Goal: Task Accomplishment & Management: Use online tool/utility

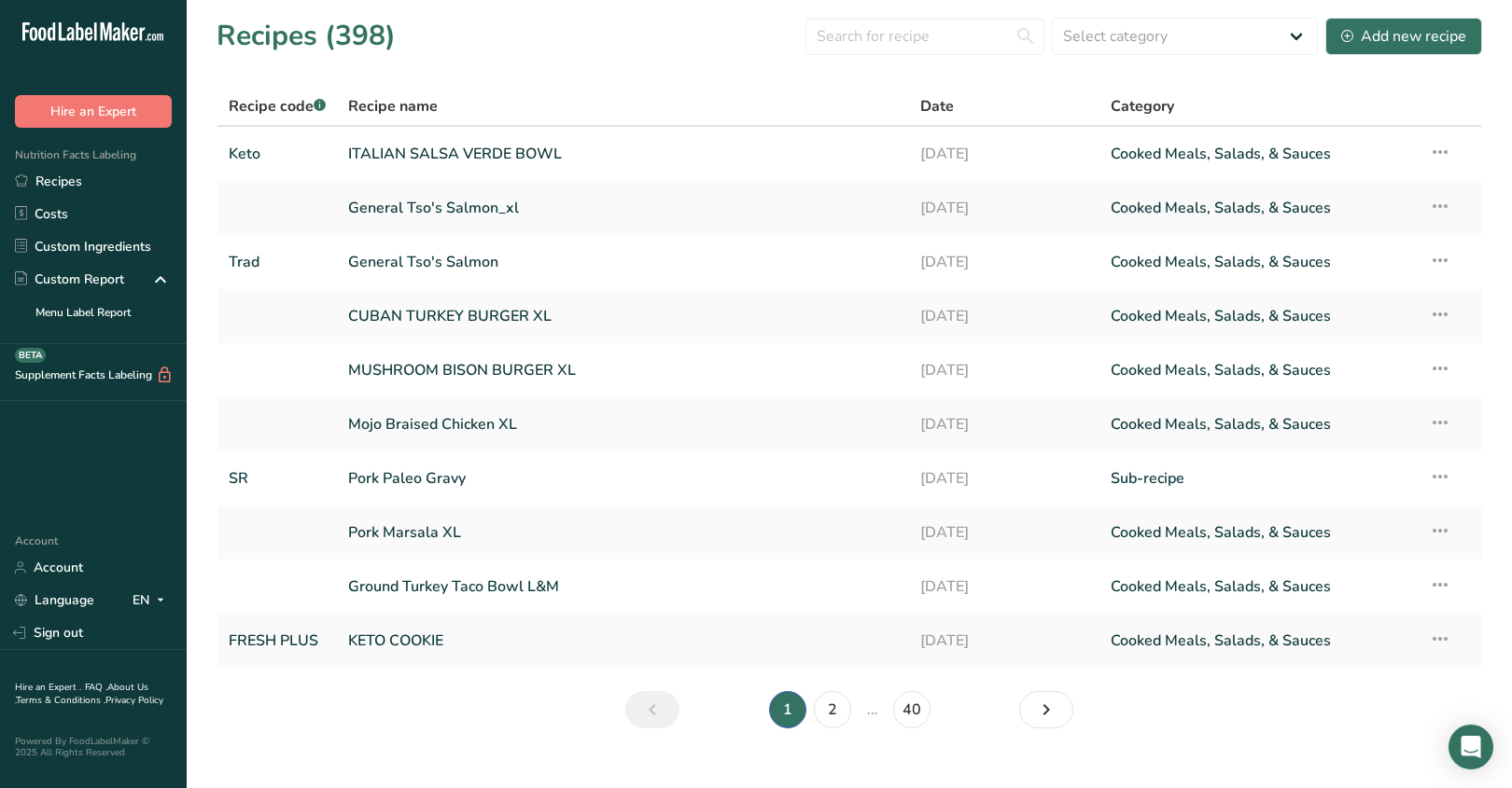
click at [817, 55] on div "Recipes (398) Select category All Baked Goods [GEOGRAPHIC_DATA] Breakfast Confe…" at bounding box center [850, 35] width 1266 height 42
click at [867, 39] on input "text" at bounding box center [924, 36] width 239 height 37
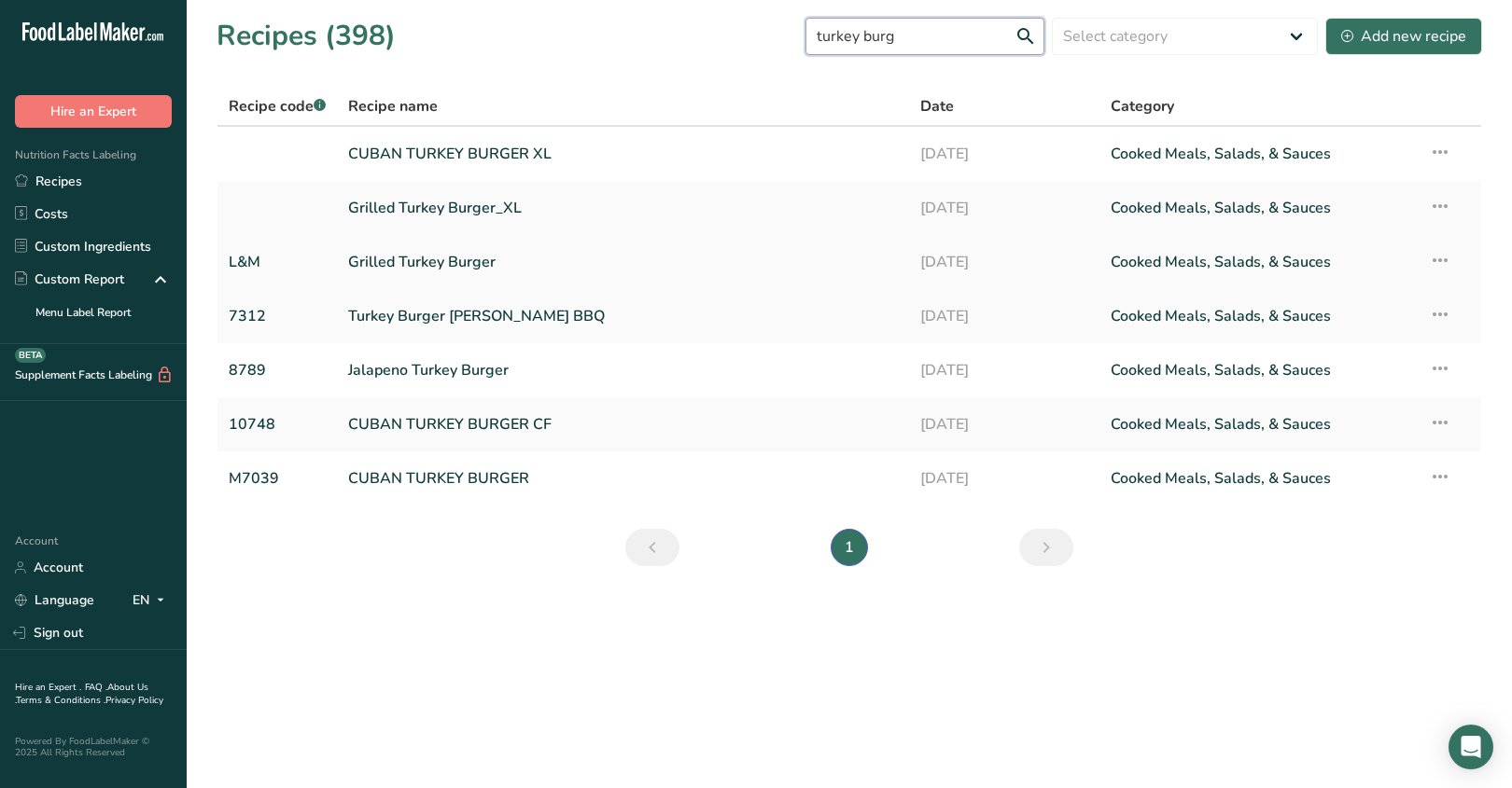
type input "turkey burg"
click at [576, 253] on link "Grilled Turkey Burger" at bounding box center [623, 263] width 549 height 39
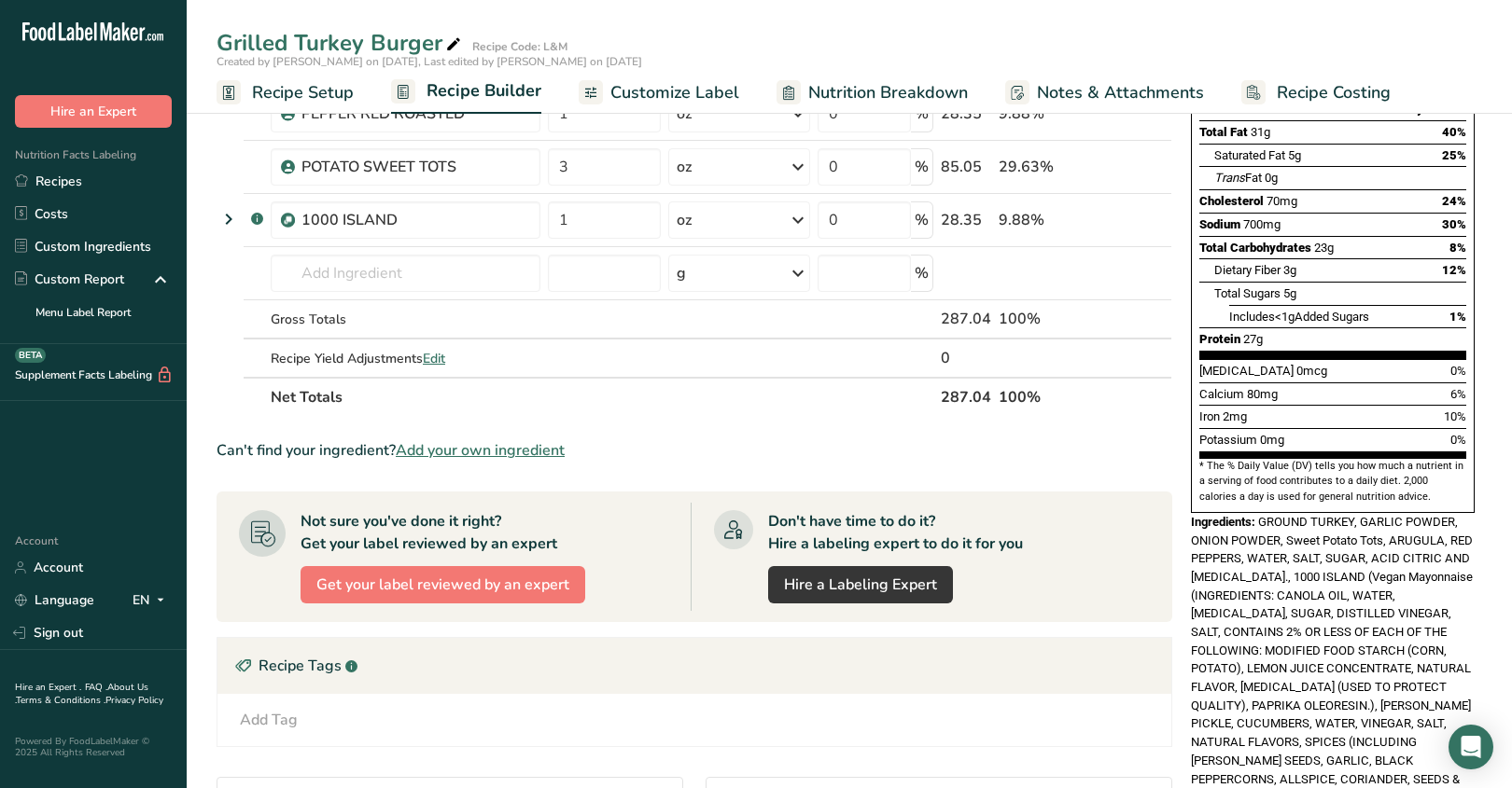
scroll to position [388, 0]
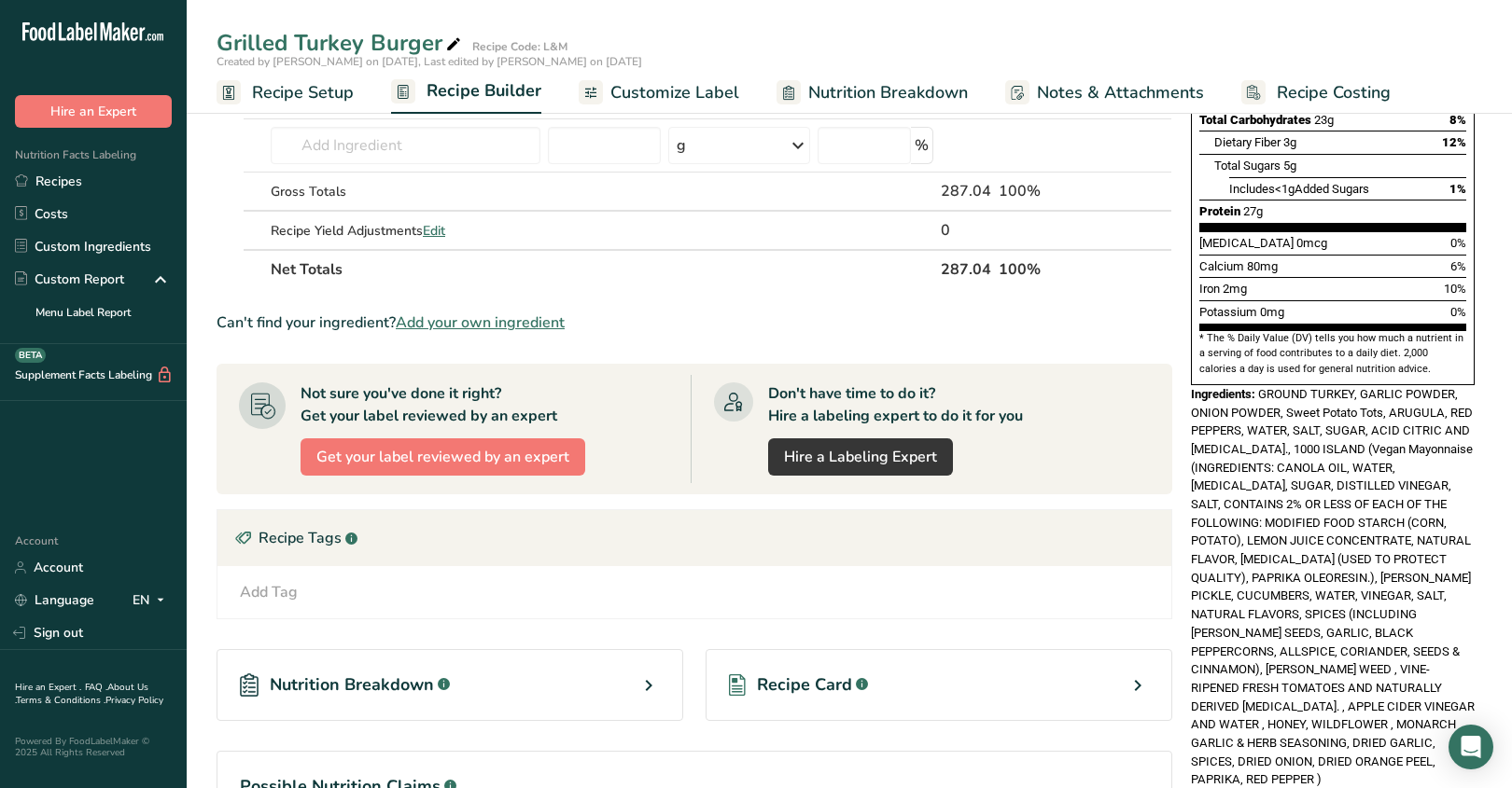
click at [1297, 787] on div "Contains: Soy" at bounding box center [1333, 798] width 284 height 19
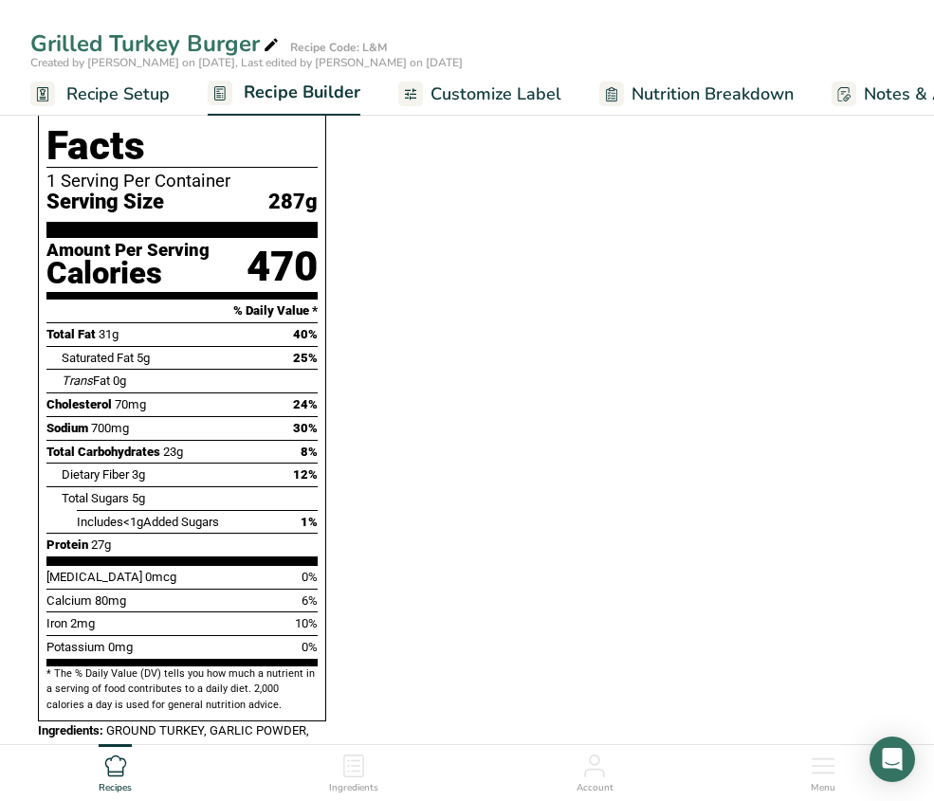
scroll to position [595, 0]
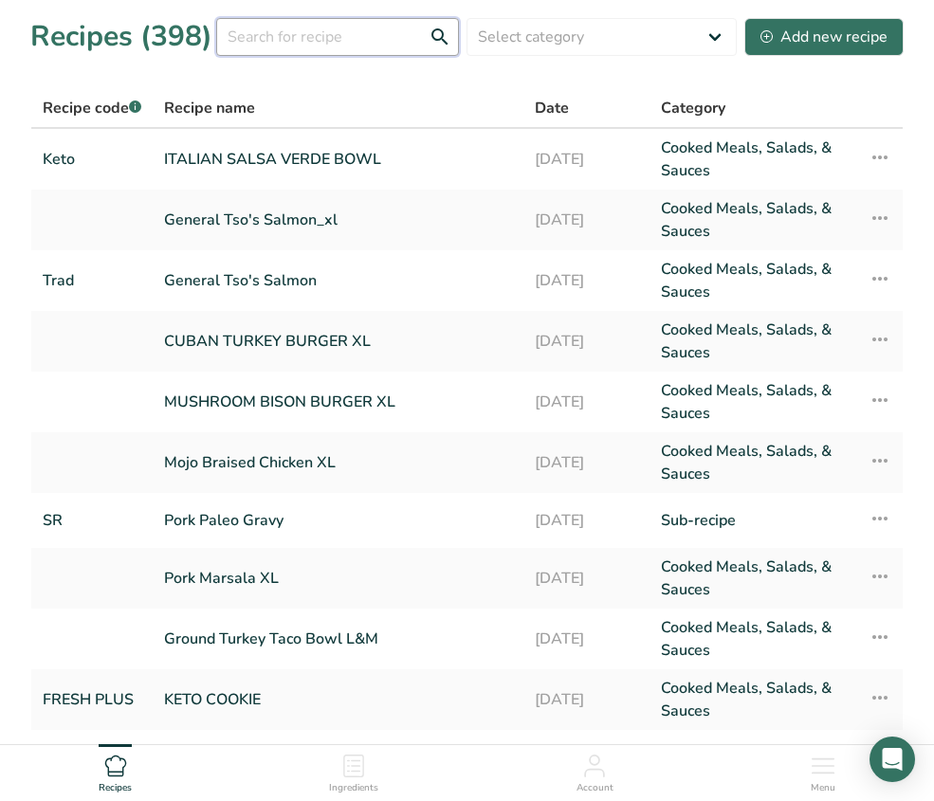
click at [320, 44] on input "text" at bounding box center [337, 37] width 243 height 38
type input "turkey burger"
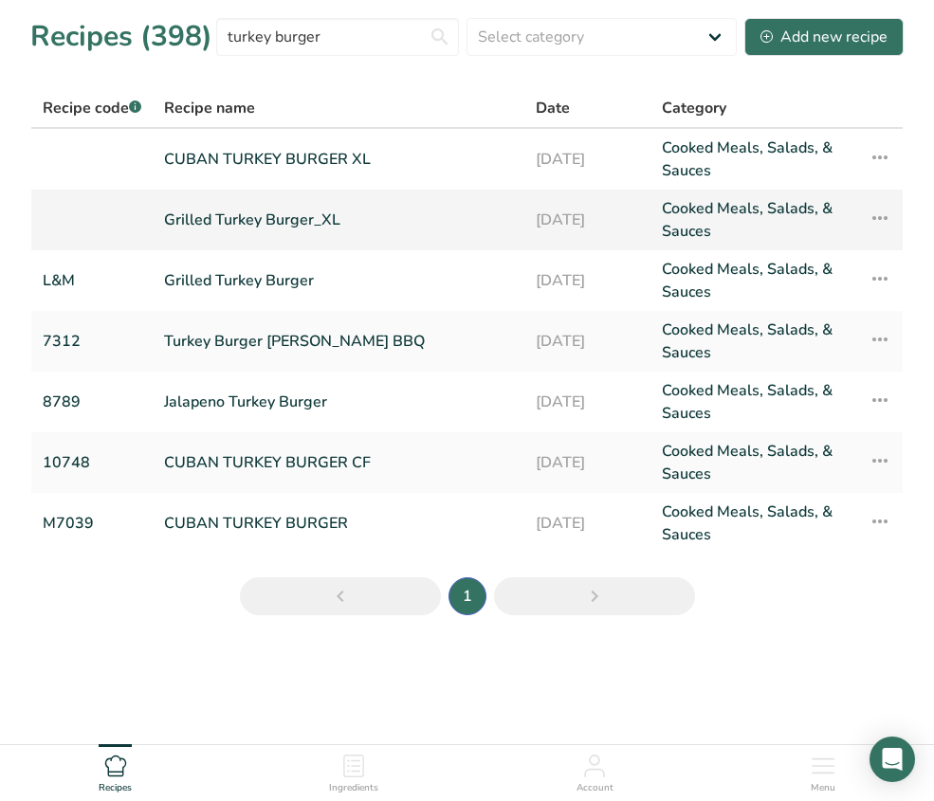
click at [151, 226] on td at bounding box center [91, 220] width 121 height 61
click at [189, 222] on link "Grilled Turkey Burger_XL" at bounding box center [338, 220] width 349 height 46
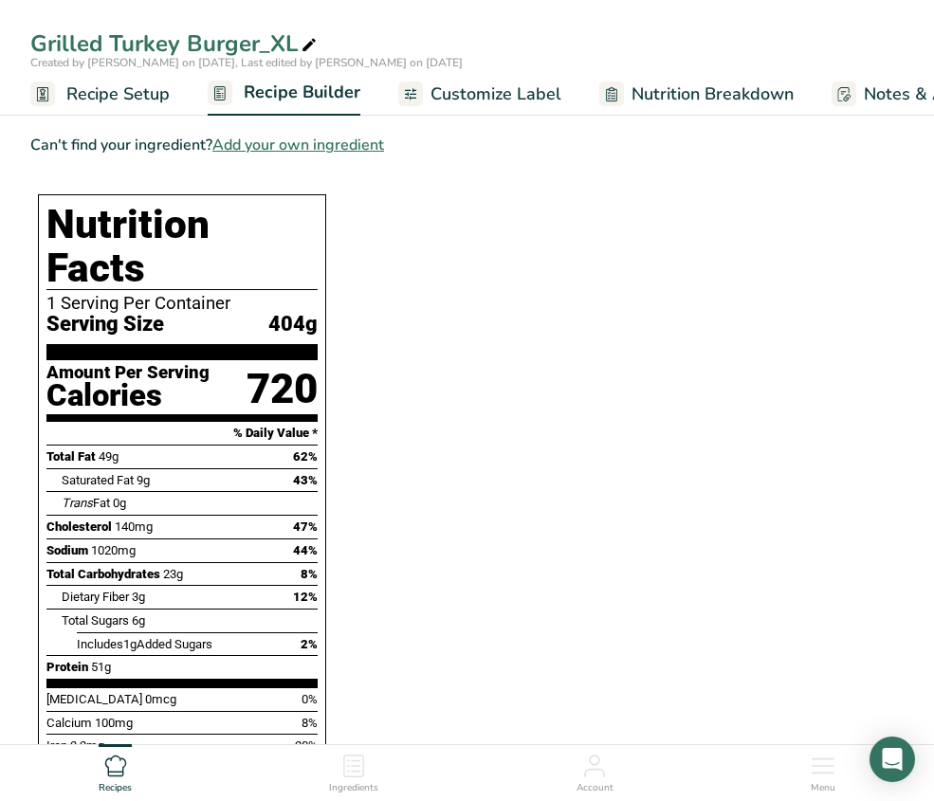
scroll to position [687, 0]
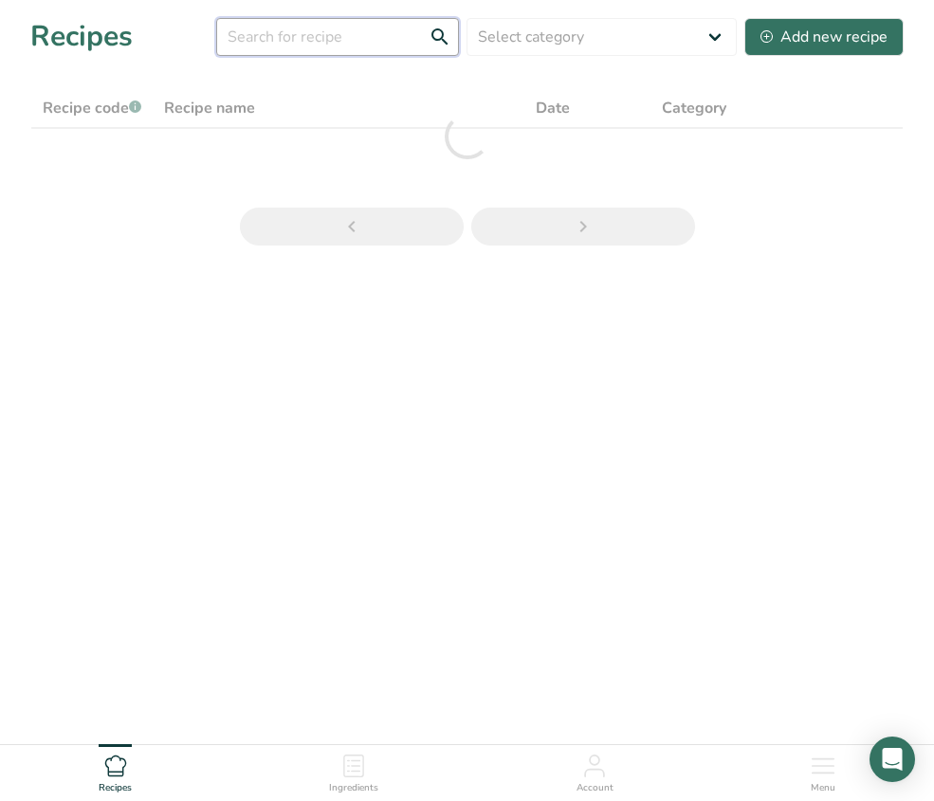
click at [315, 44] on input "text" at bounding box center [337, 37] width 243 height 38
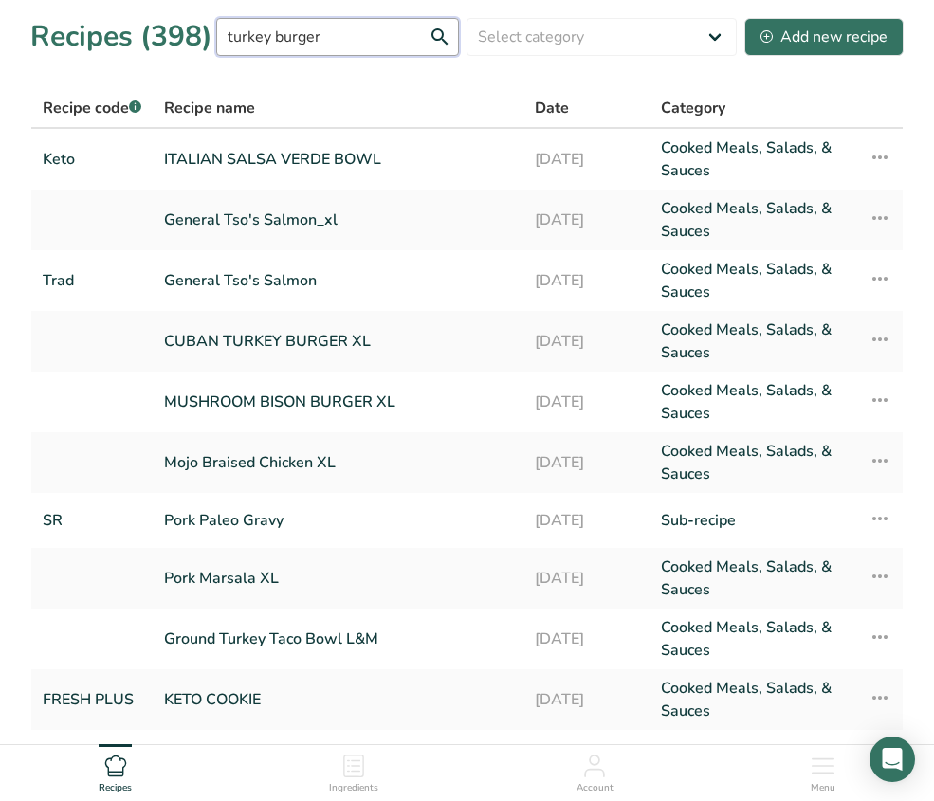
type input "turkey burger"
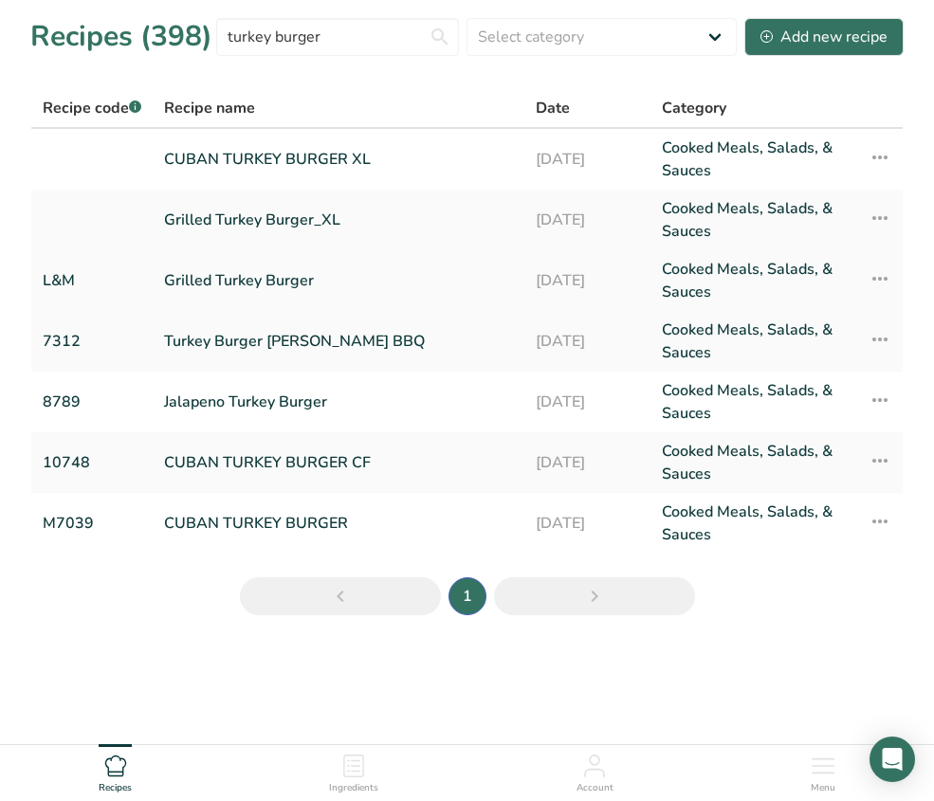
click at [347, 272] on link "Grilled Turkey Burger" at bounding box center [338, 281] width 349 height 46
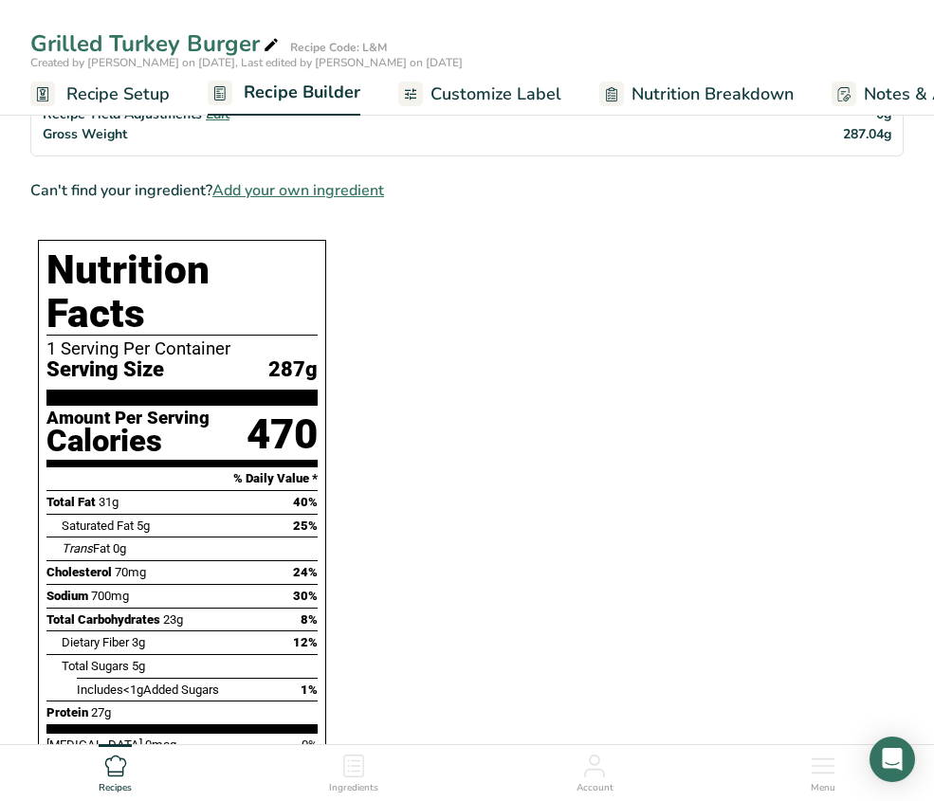
scroll to position [710, 0]
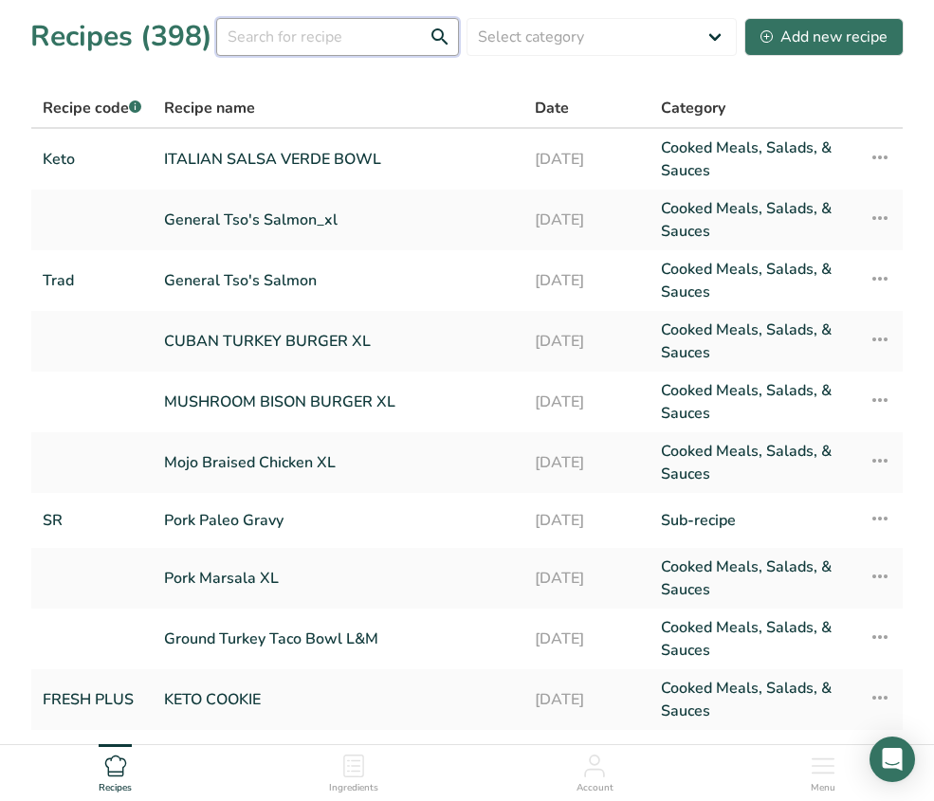
click at [300, 41] on input "text" at bounding box center [337, 37] width 243 height 38
type input "[GEOGRAPHIC_DATA]"
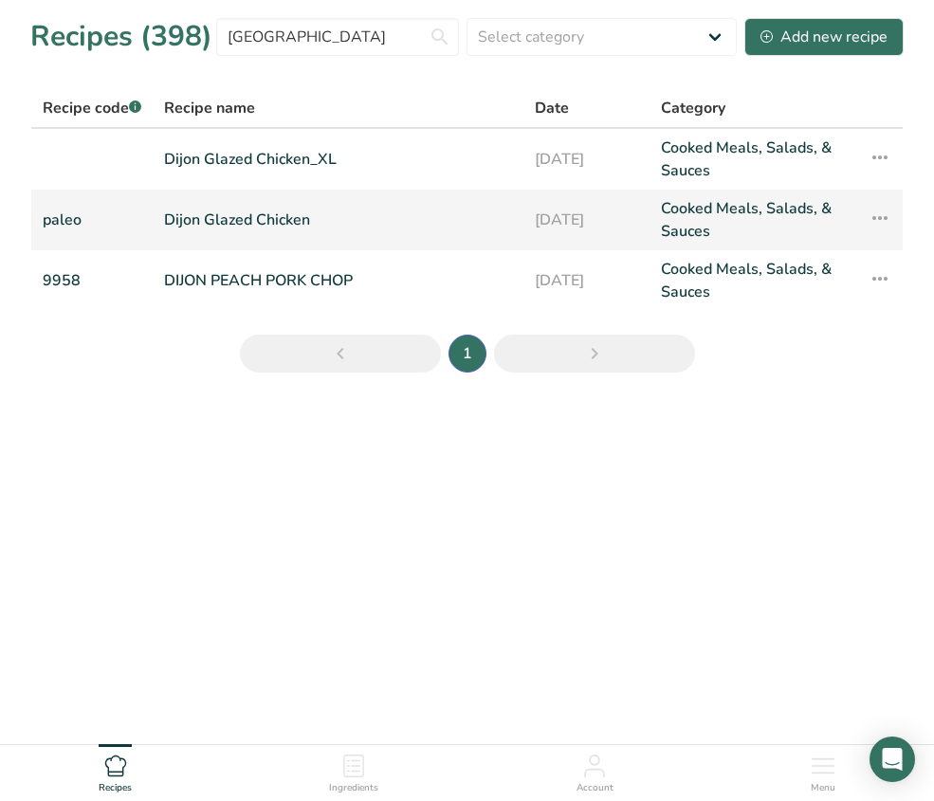
click at [358, 220] on link "Dijon Glazed Chicken" at bounding box center [338, 220] width 348 height 46
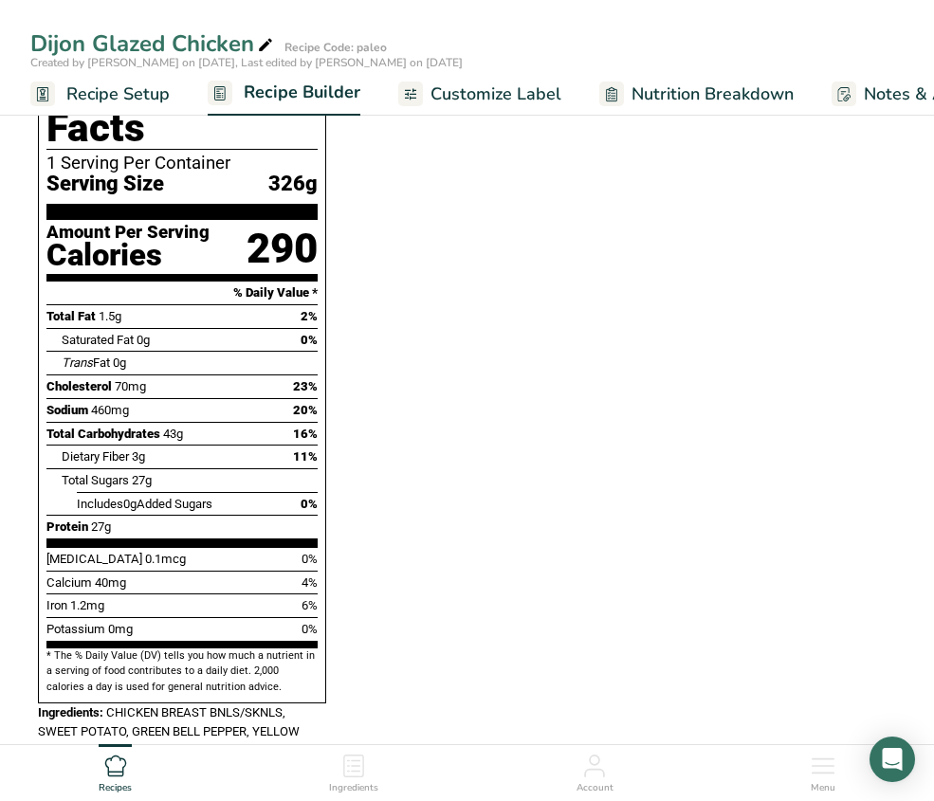
scroll to position [886, 0]
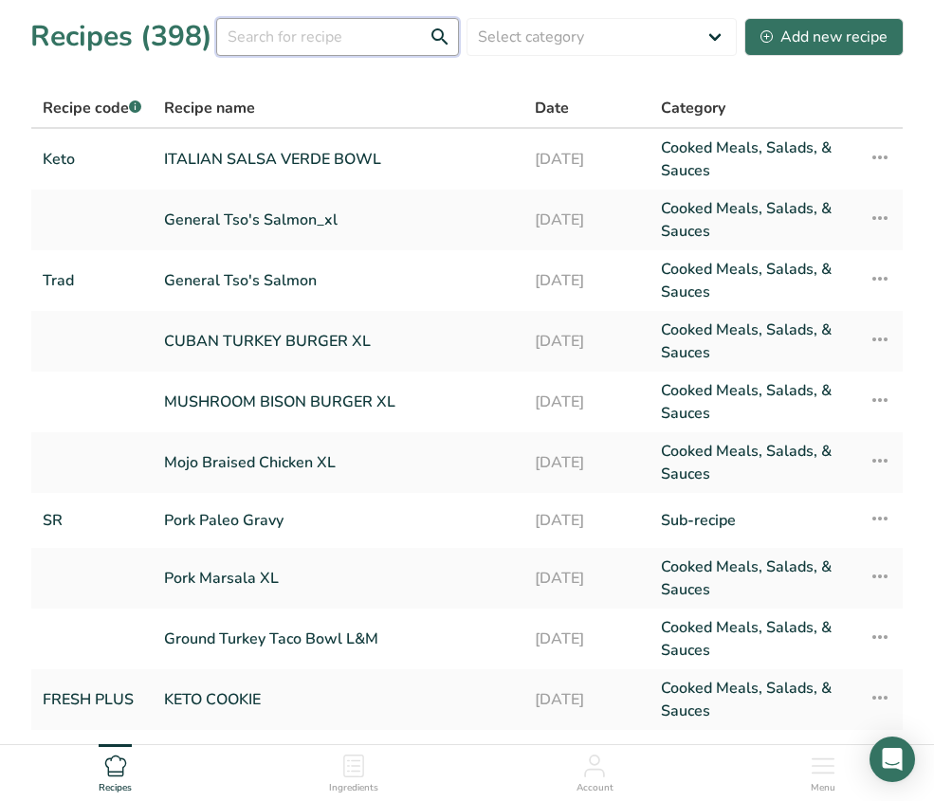
click at [303, 43] on input "text" at bounding box center [337, 37] width 243 height 38
type input "[GEOGRAPHIC_DATA]"
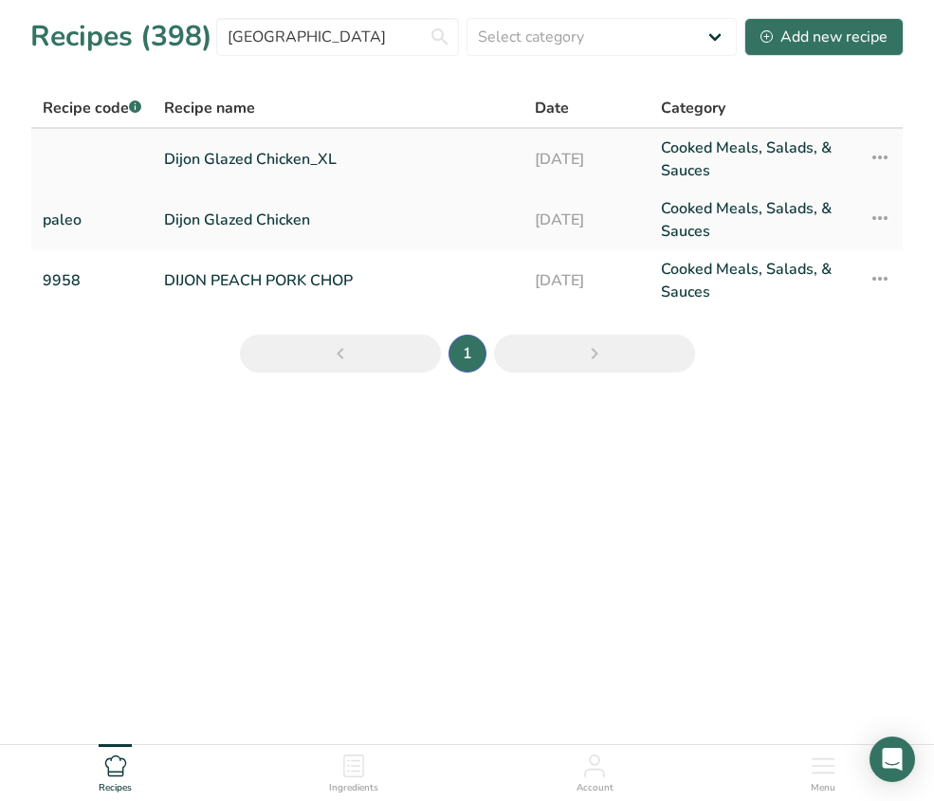
click at [350, 159] on link "Dijon Glazed Chicken_XL" at bounding box center [338, 160] width 348 height 46
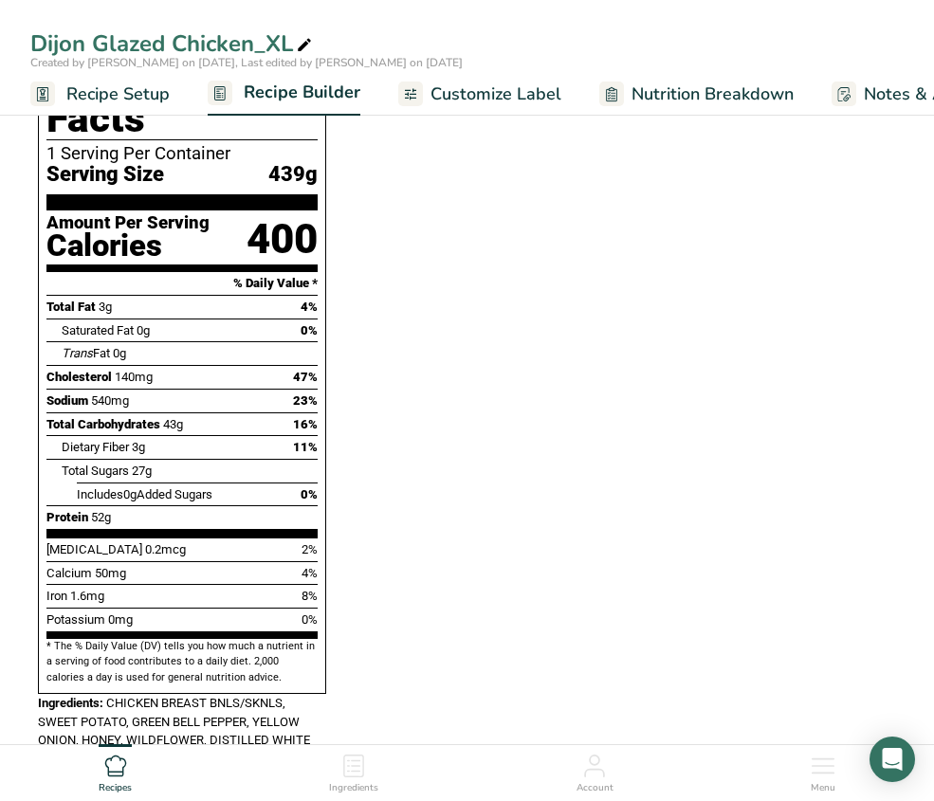
scroll to position [813, 0]
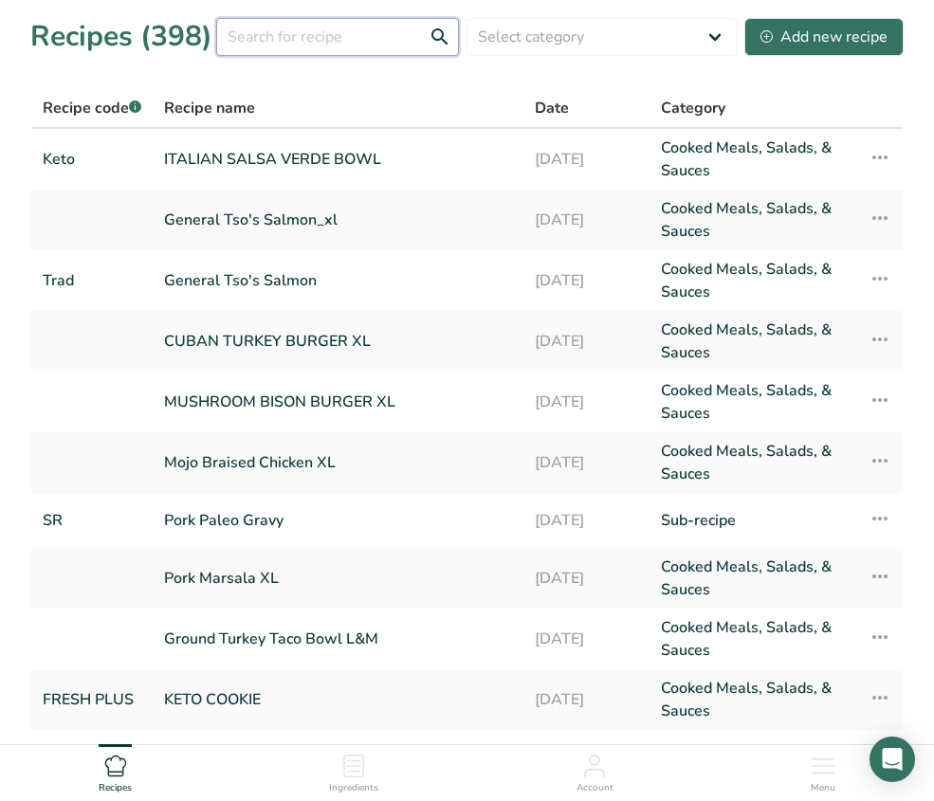
click at [353, 41] on input "text" at bounding box center [337, 37] width 243 height 38
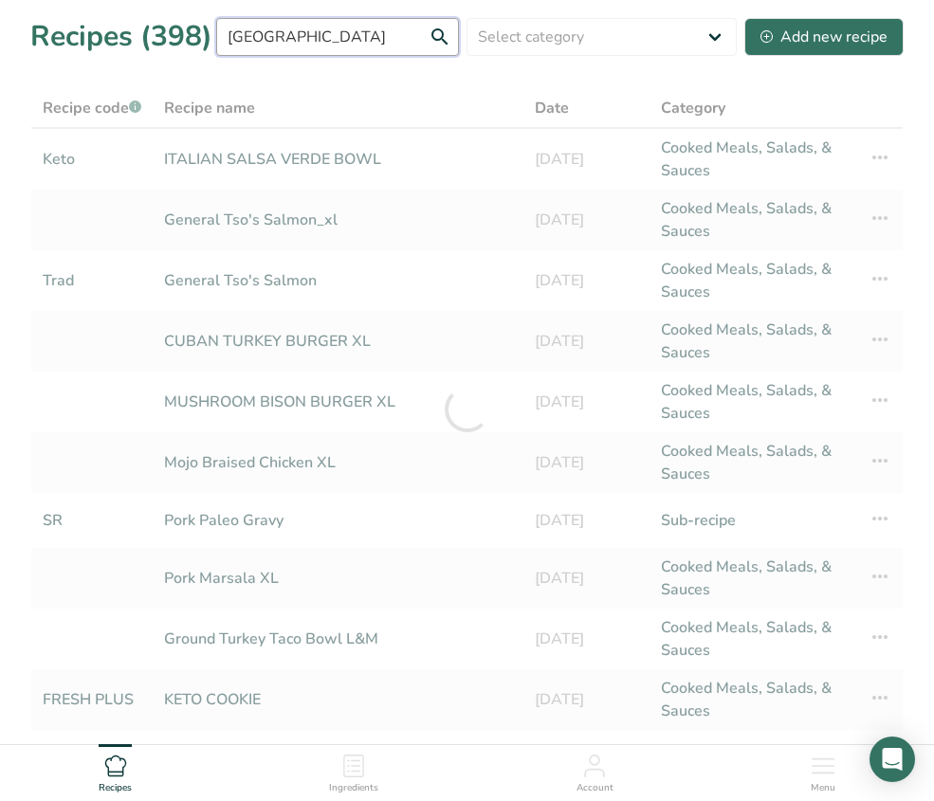
type input "[GEOGRAPHIC_DATA]"
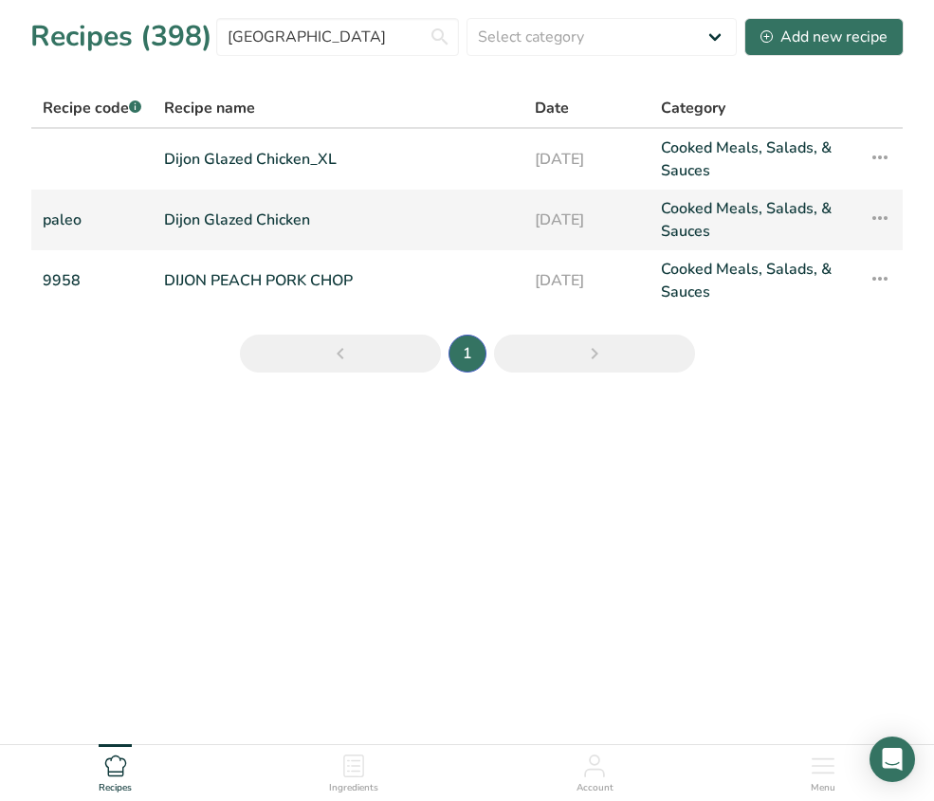
click at [347, 212] on link "Dijon Glazed Chicken" at bounding box center [338, 220] width 348 height 46
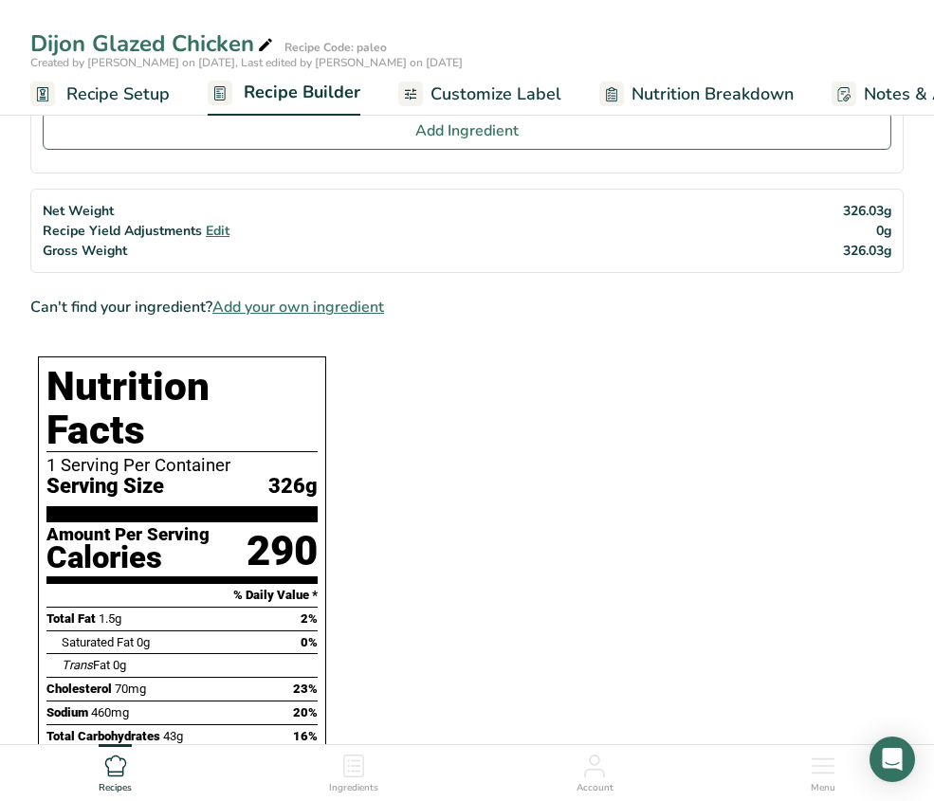
scroll to position [671, 0]
